Goal: Find specific page/section: Find specific page/section

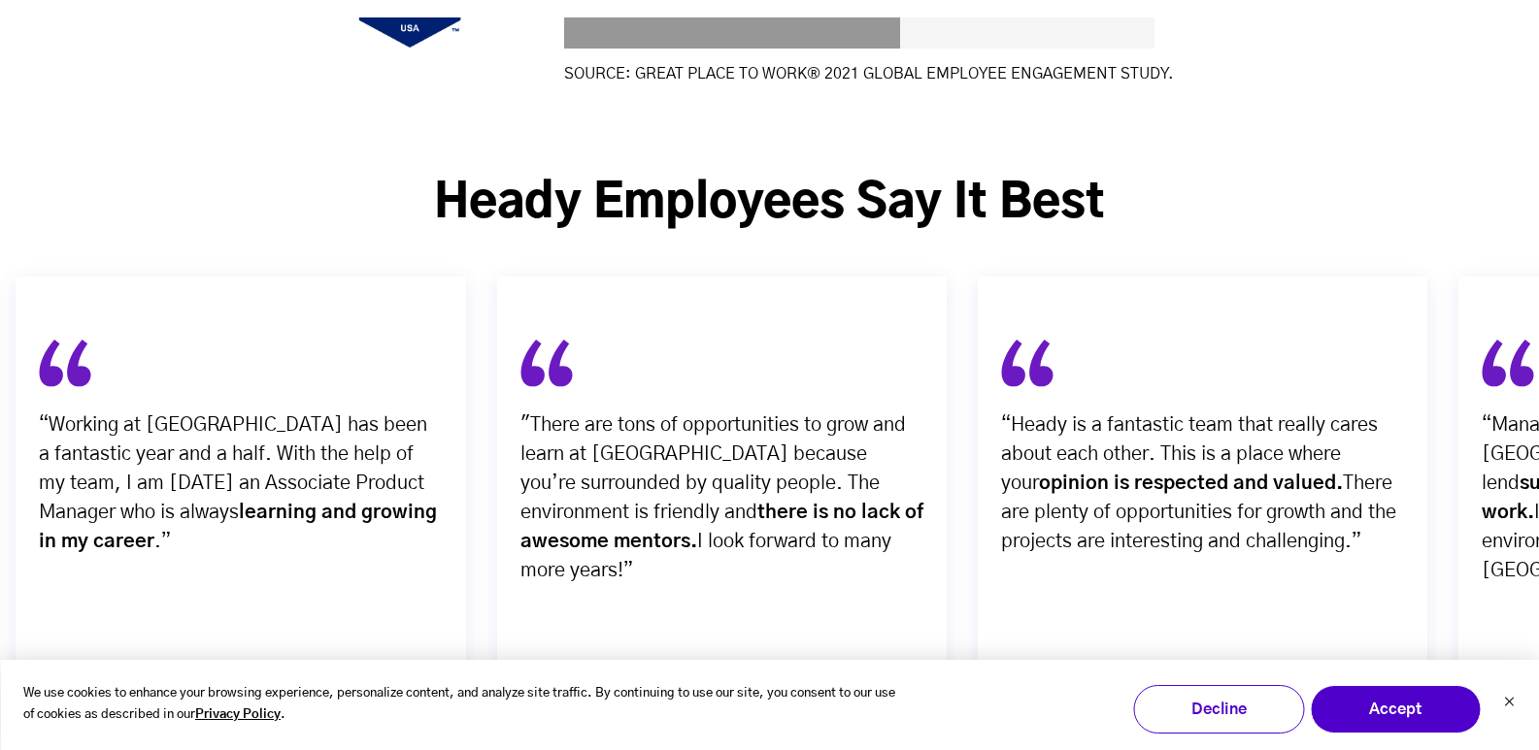
scroll to position [6311, 0]
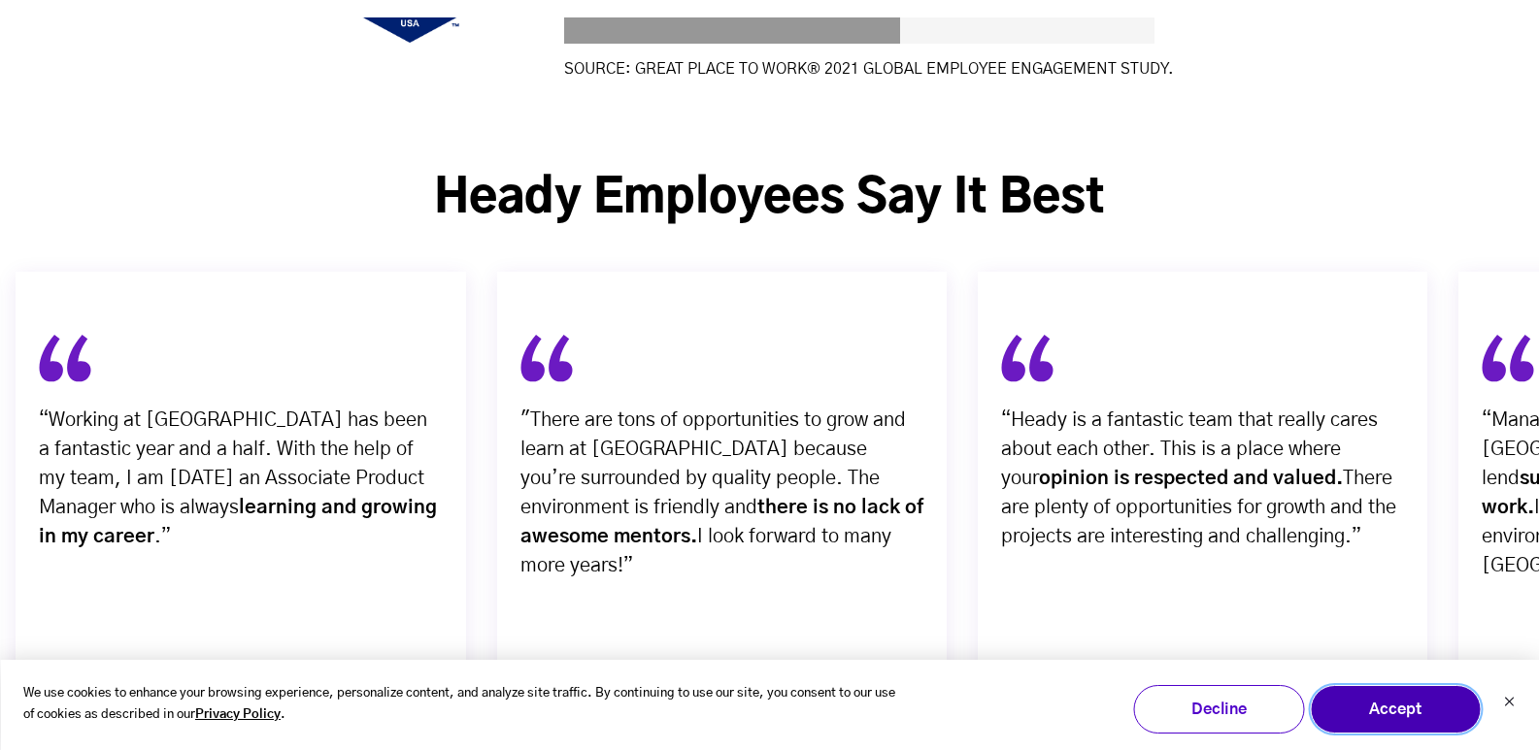
click at [1346, 700] on button "Accept" at bounding box center [1395, 709] width 171 height 49
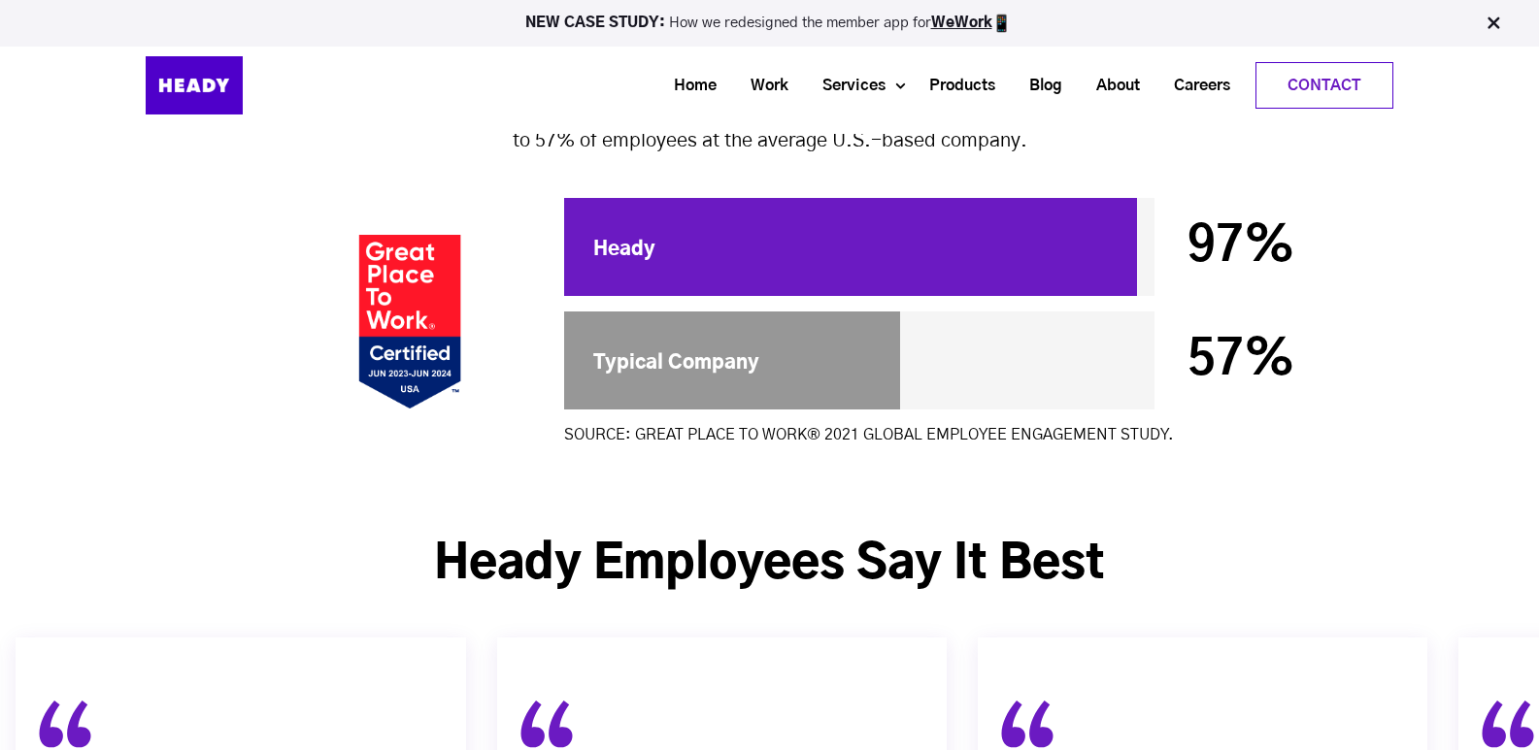
scroll to position [5460, 0]
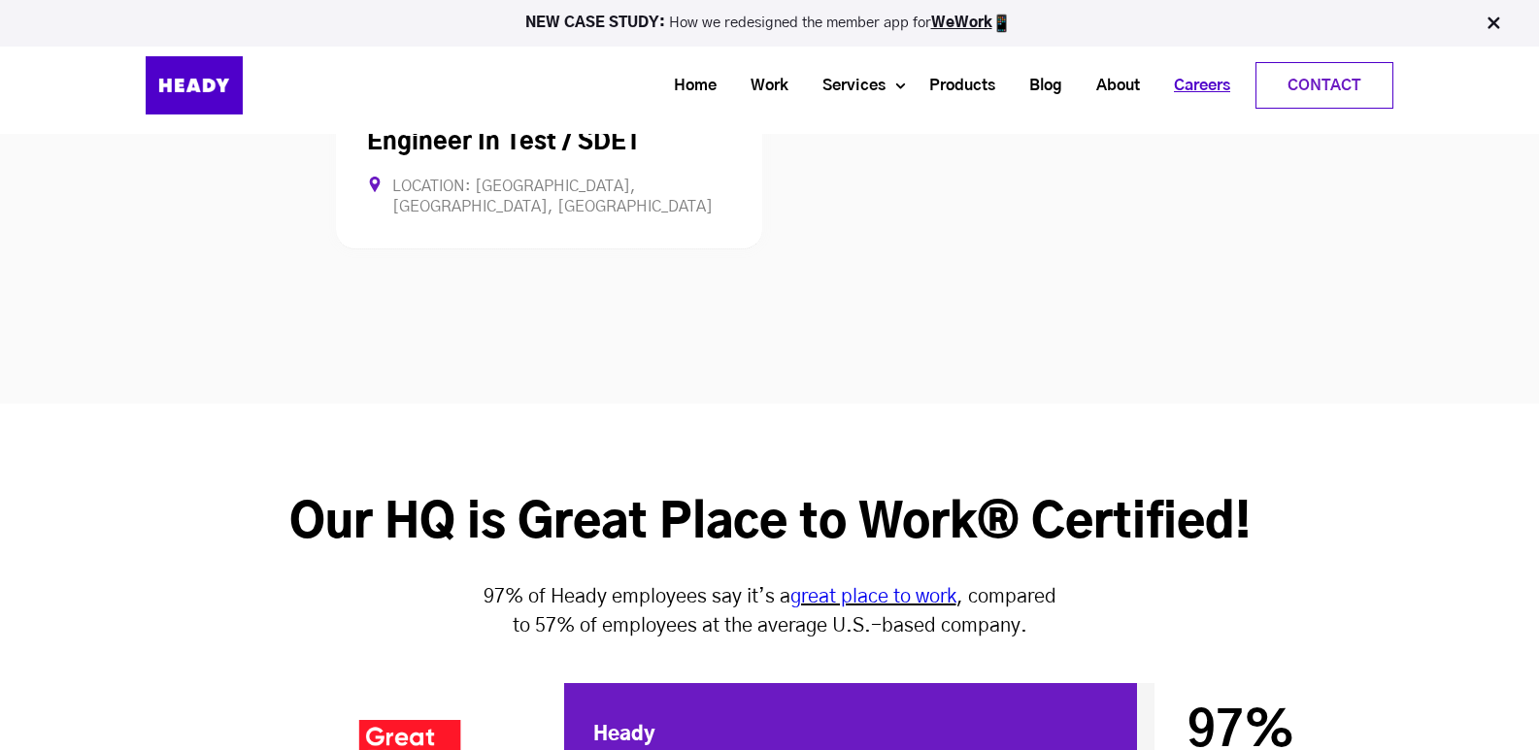
click at [1202, 84] on link "Careers" at bounding box center [1194, 86] width 90 height 36
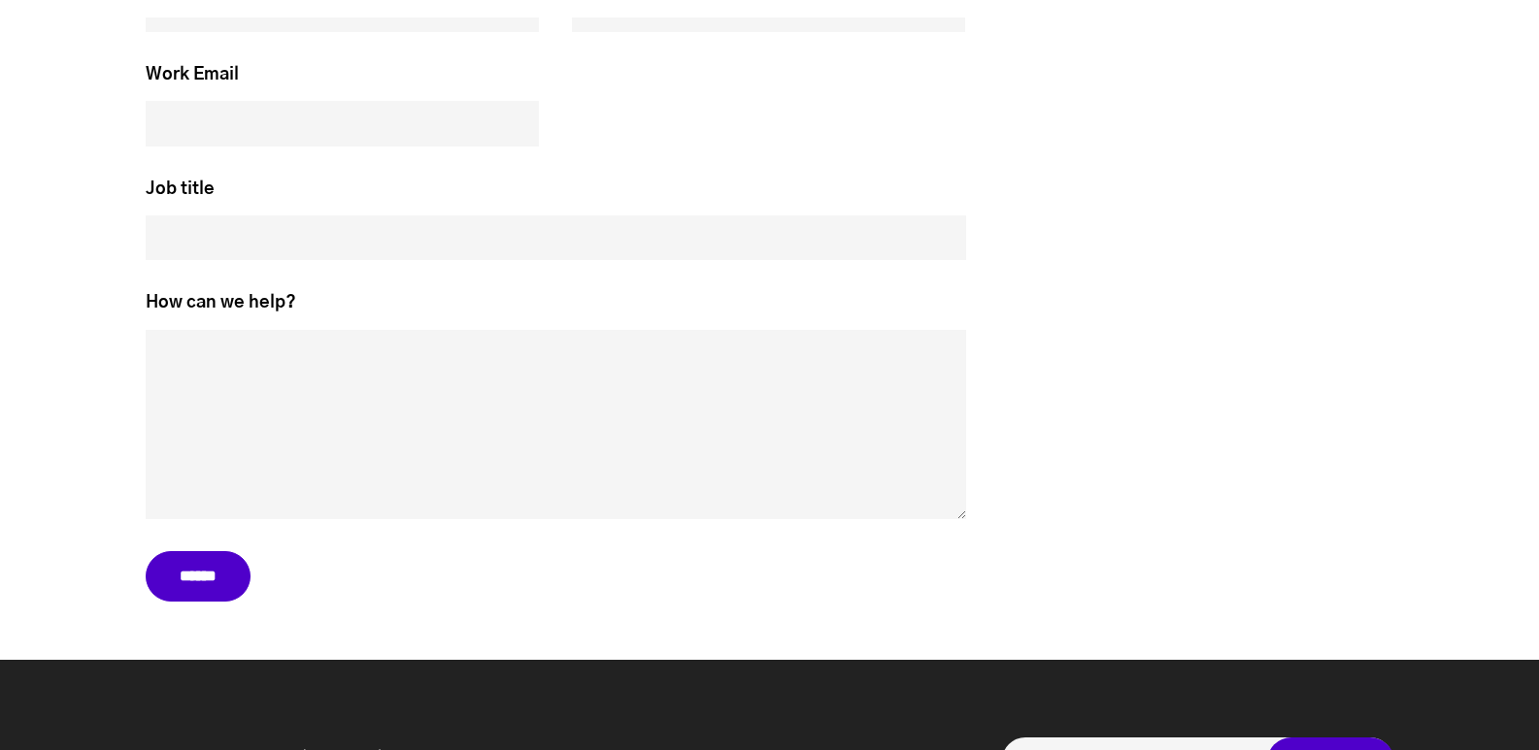
scroll to position [8835, 0]
